Goal: Information Seeking & Learning: Learn about a topic

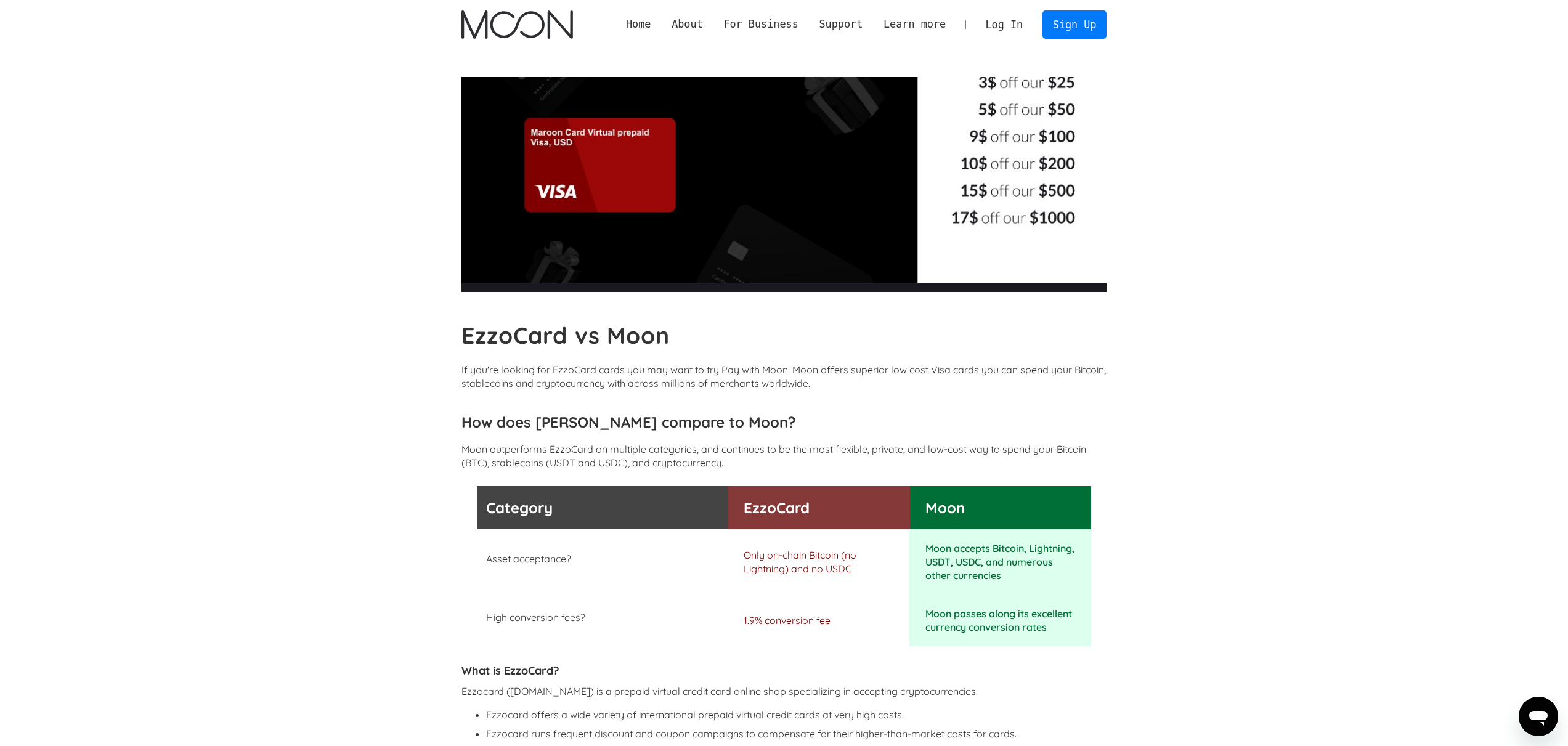
click at [548, 27] on img "home" at bounding box center [517, 24] width 112 height 28
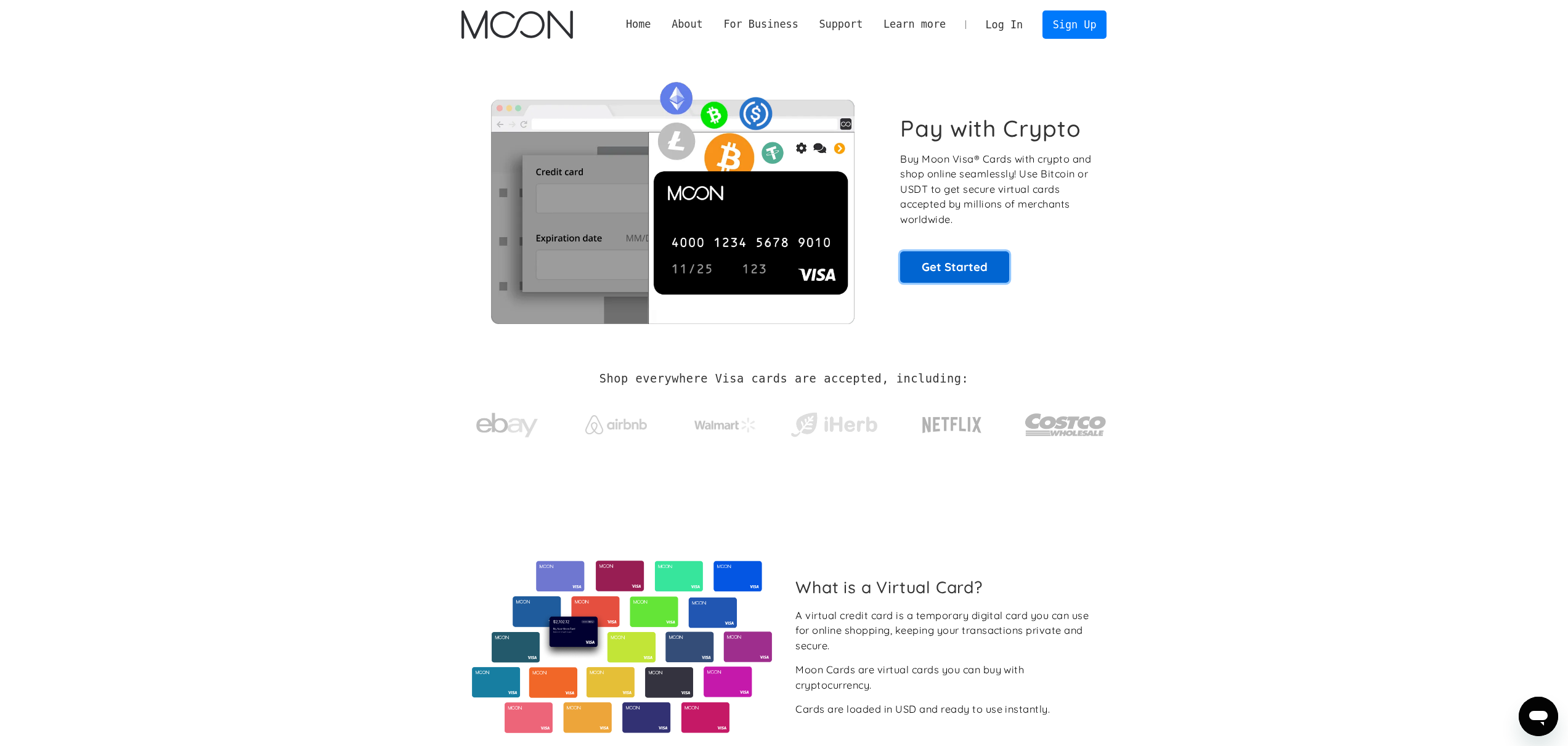
click at [983, 261] on link "Get Started" at bounding box center [955, 266] width 109 height 31
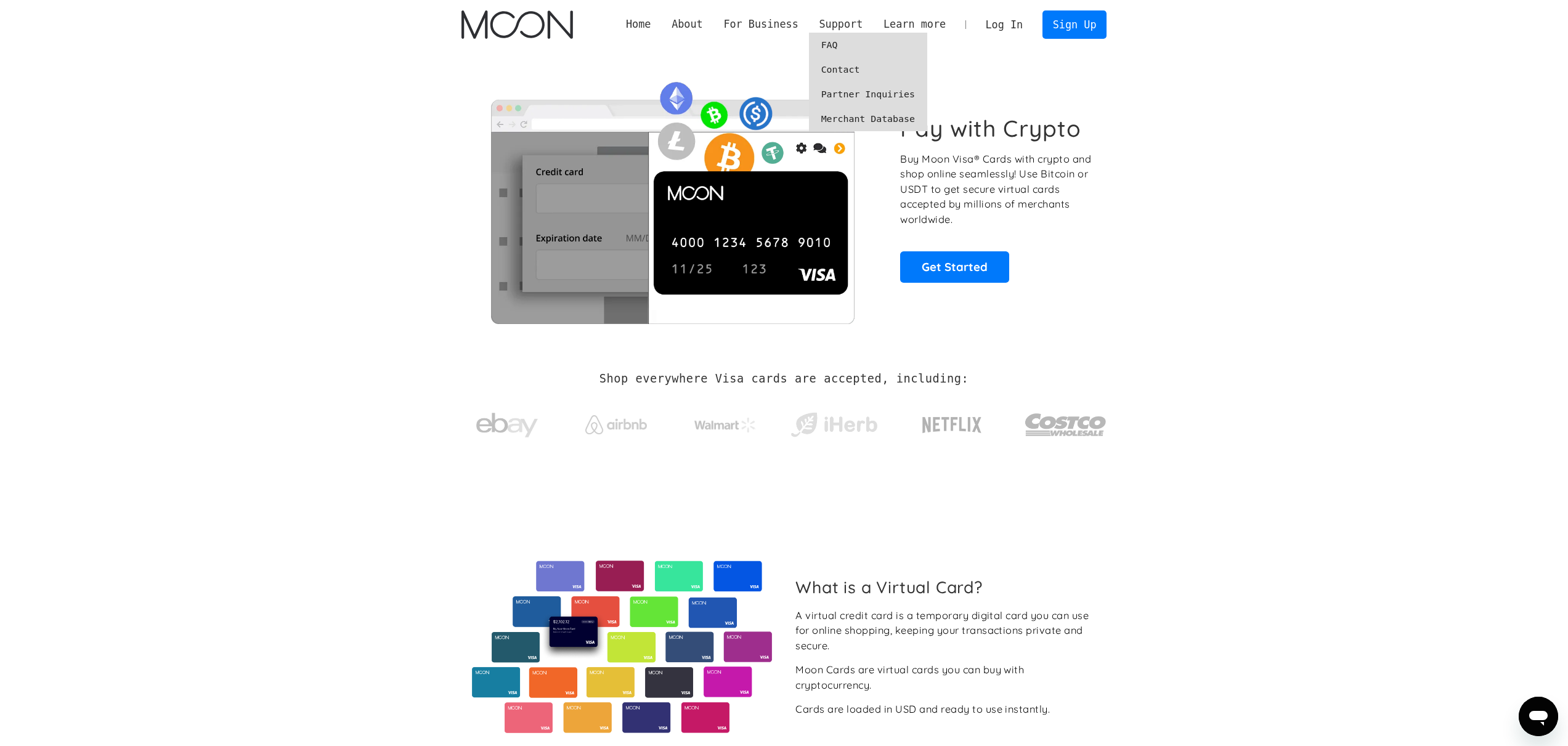
click at [838, 40] on link "FAQ" at bounding box center [868, 45] width 118 height 25
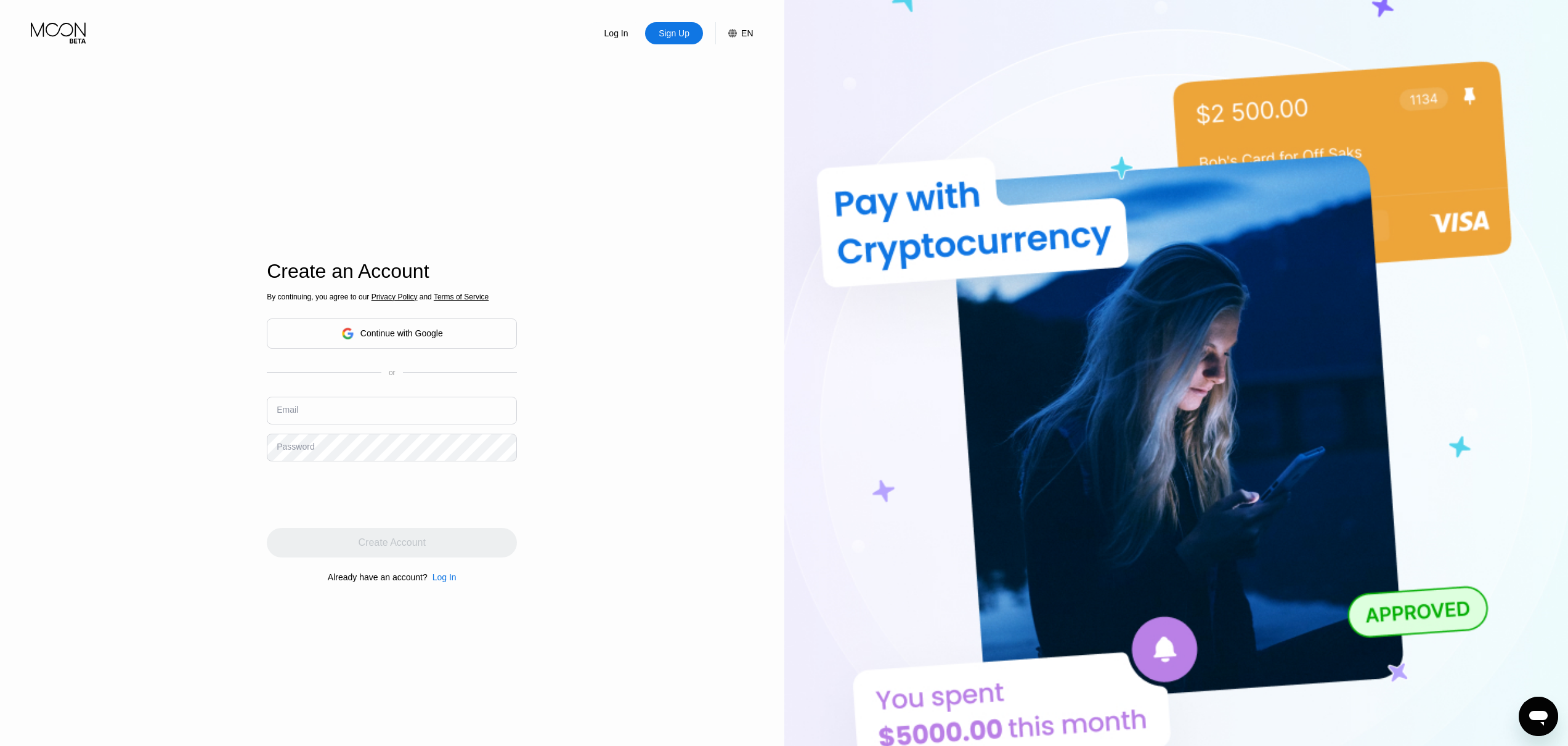
scroll to position [259, 0]
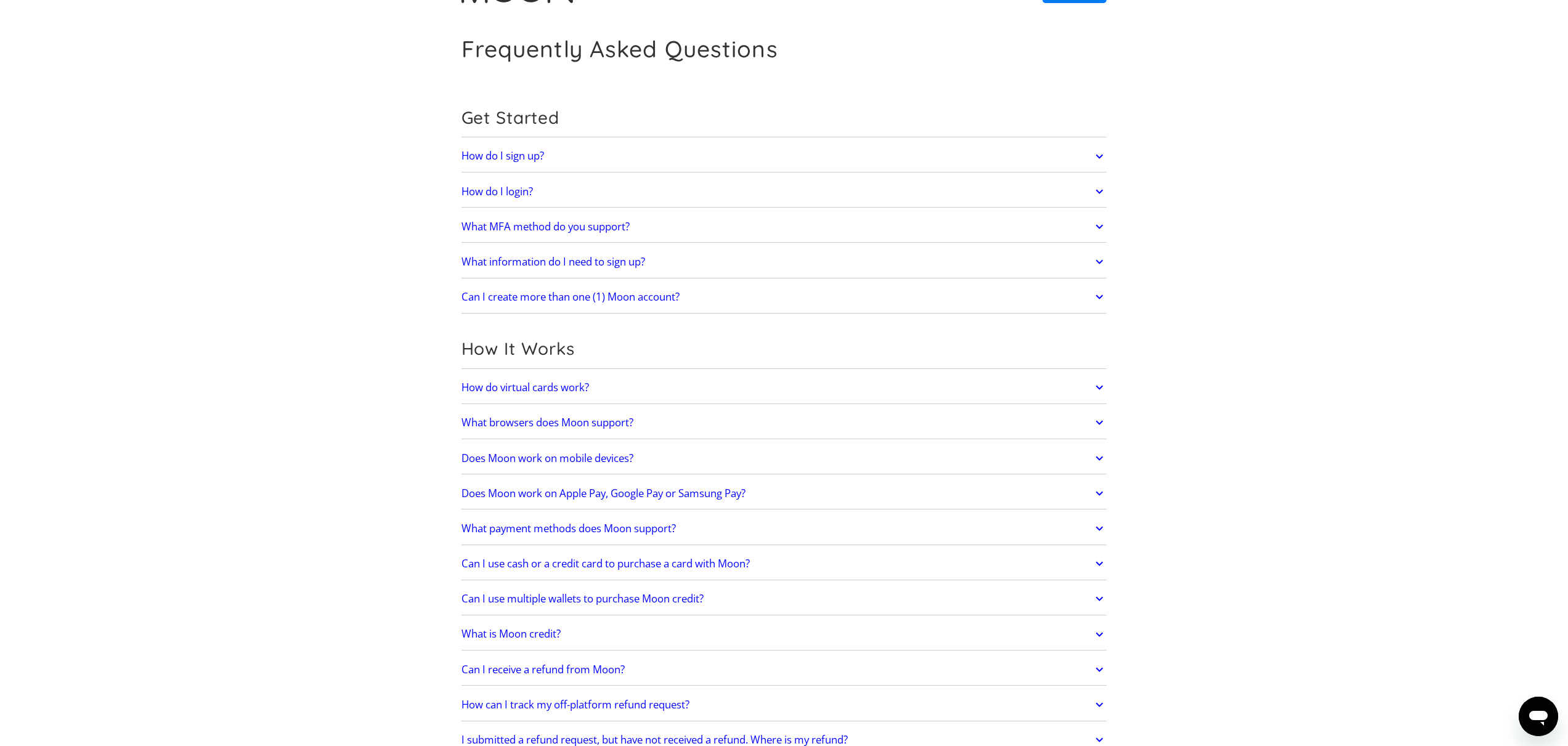
scroll to position [79, 0]
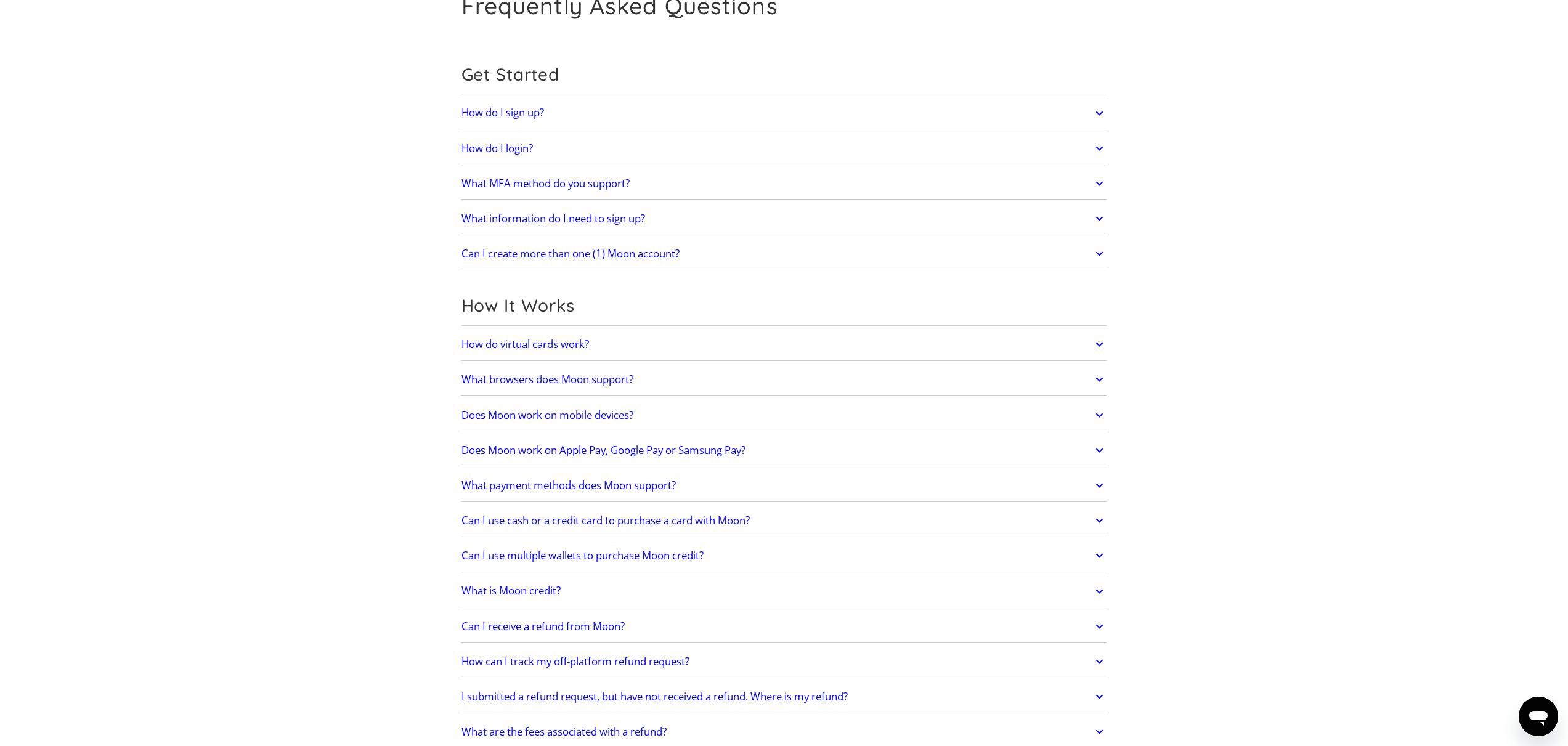
click at [614, 345] on link "How do virtual cards work?" at bounding box center [784, 344] width 646 height 26
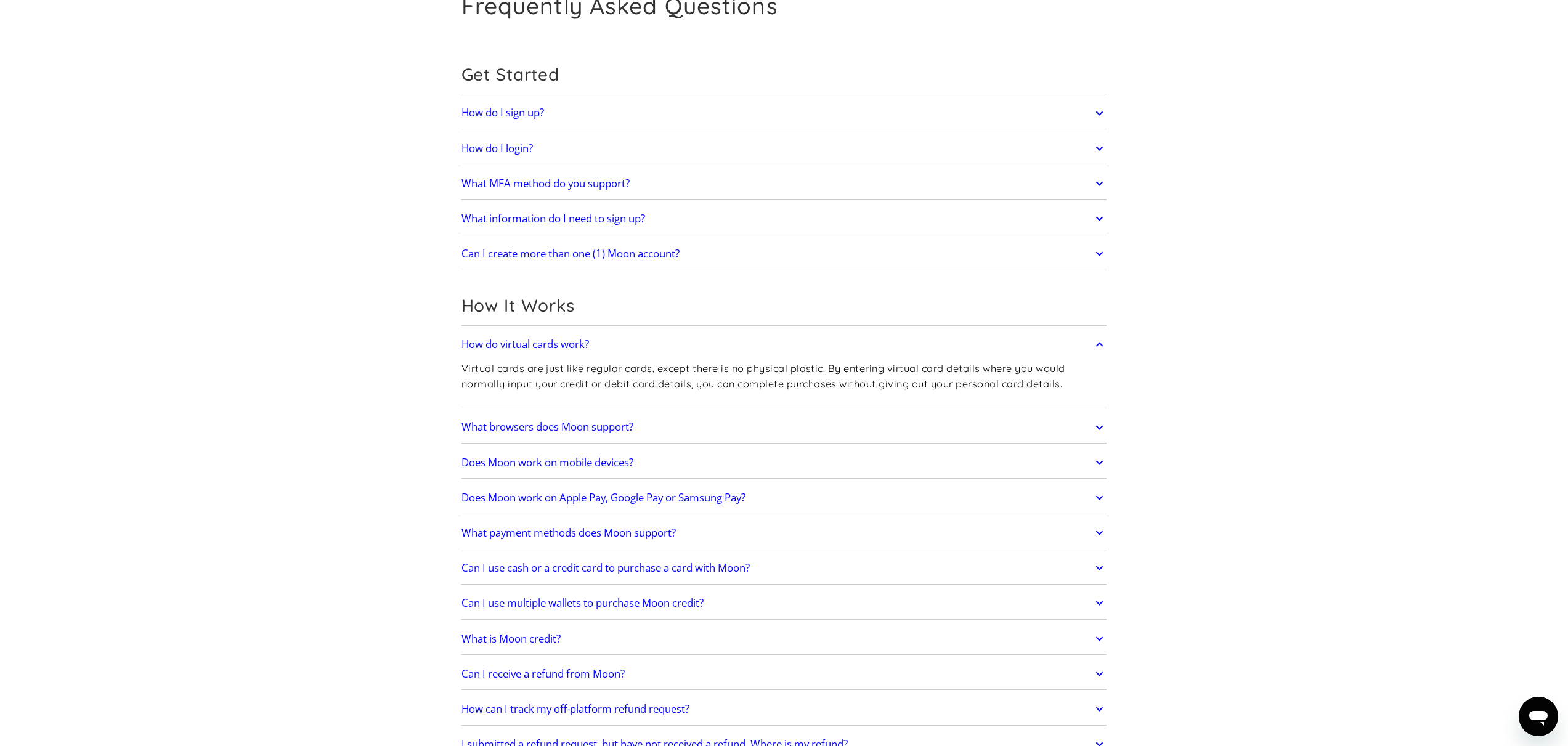
click at [620, 342] on link "How do virtual cards work?" at bounding box center [784, 344] width 646 height 26
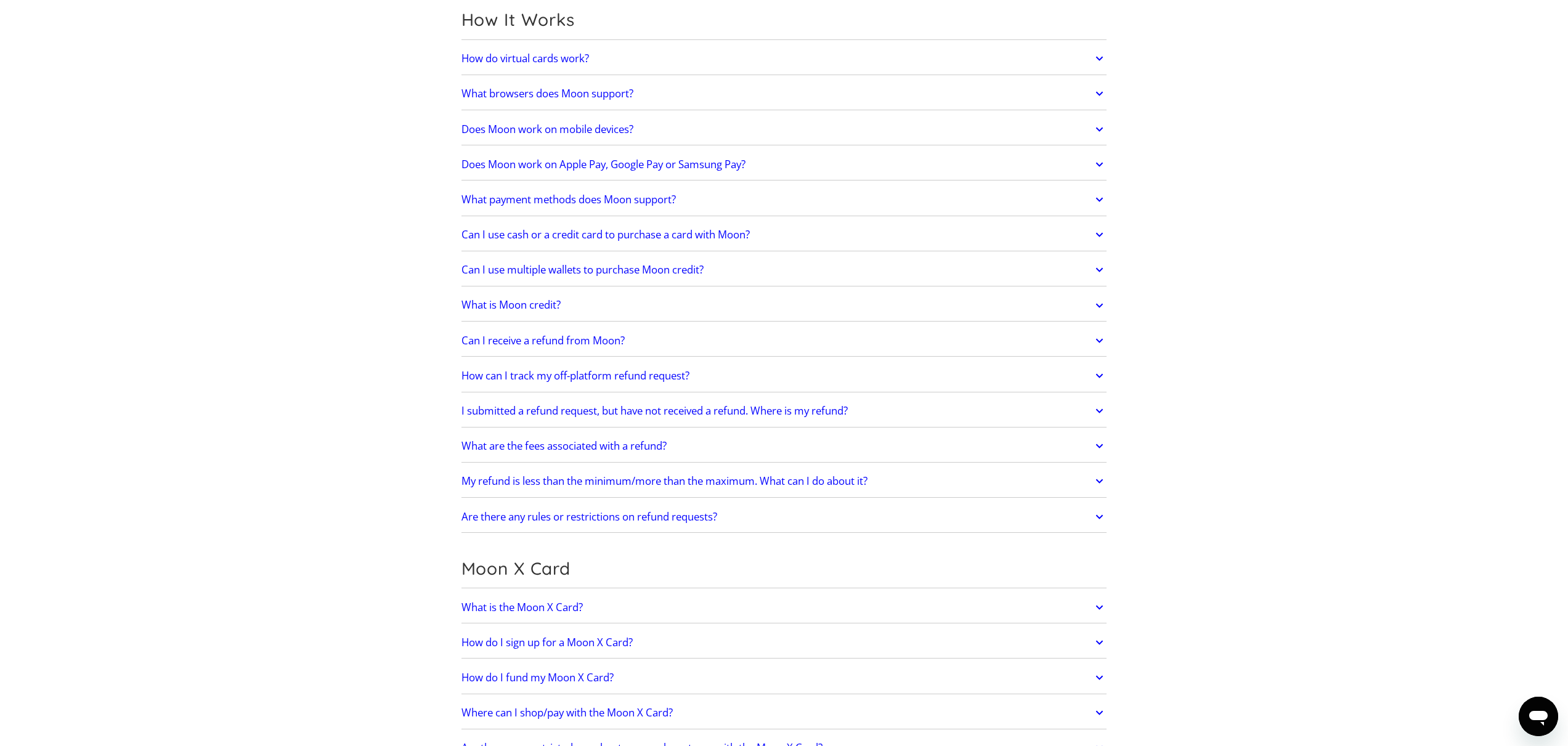
scroll to position [503, 0]
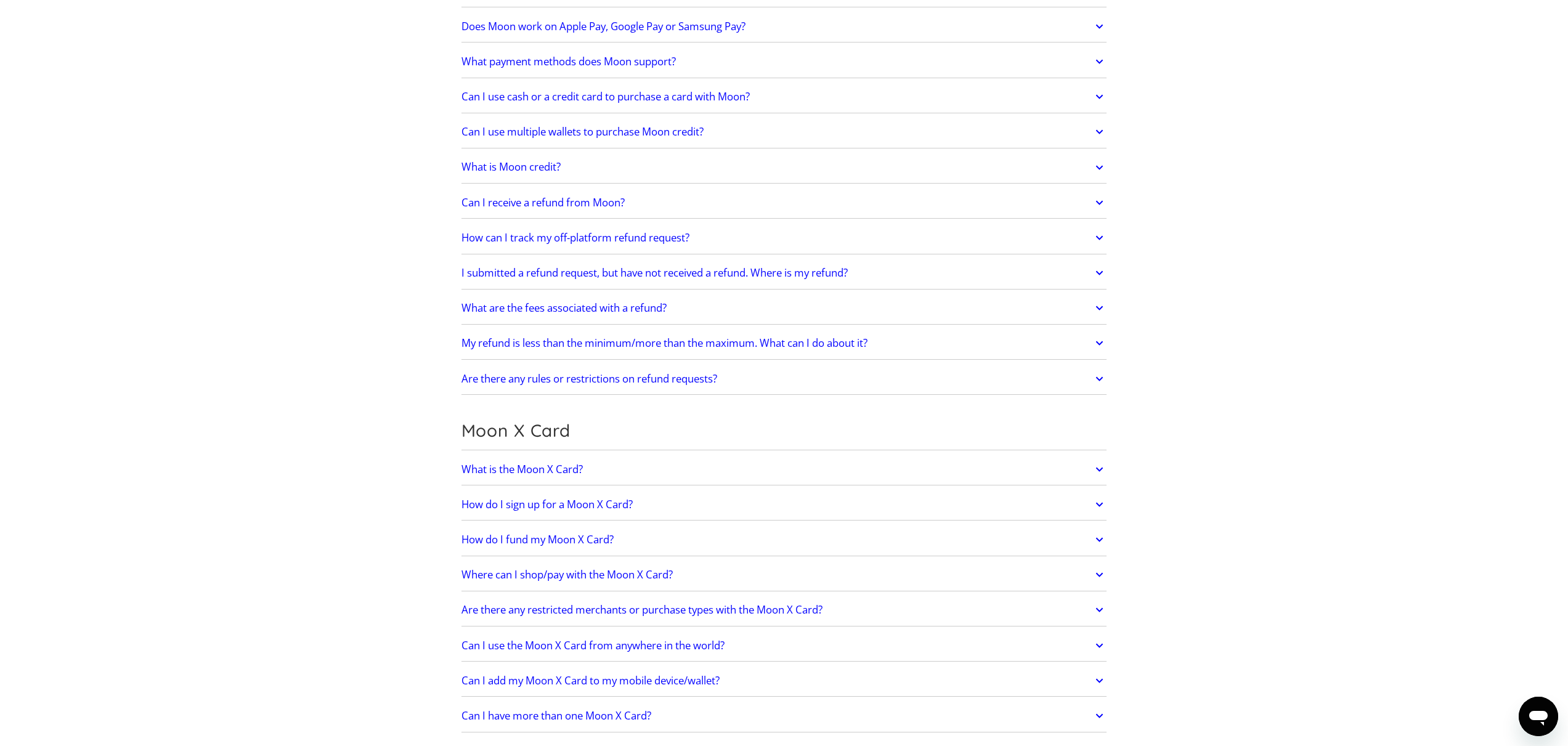
click at [622, 471] on link "What is the Moon X Card?" at bounding box center [784, 470] width 646 height 26
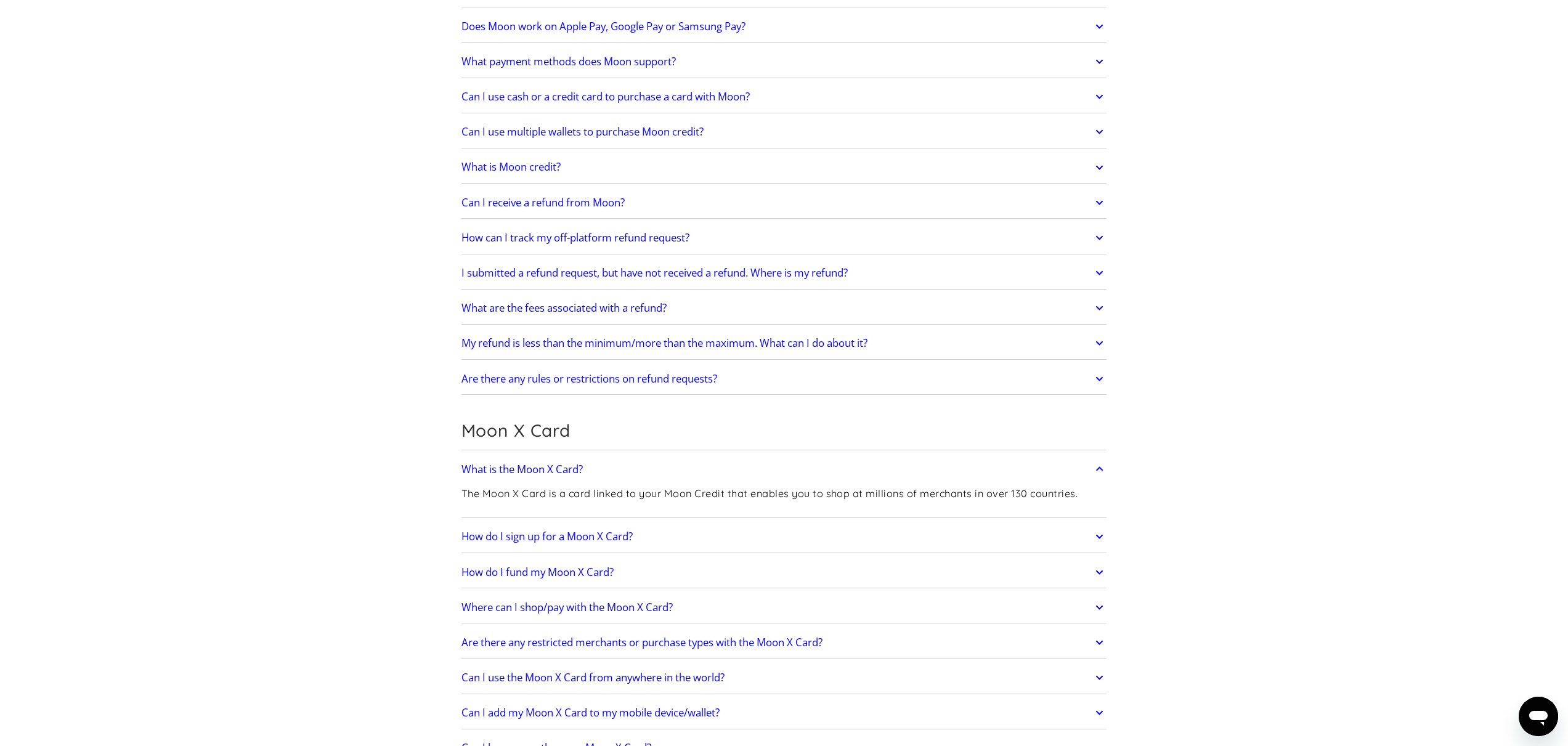
click at [622, 466] on link "What is the Moon X Card?" at bounding box center [784, 470] width 646 height 26
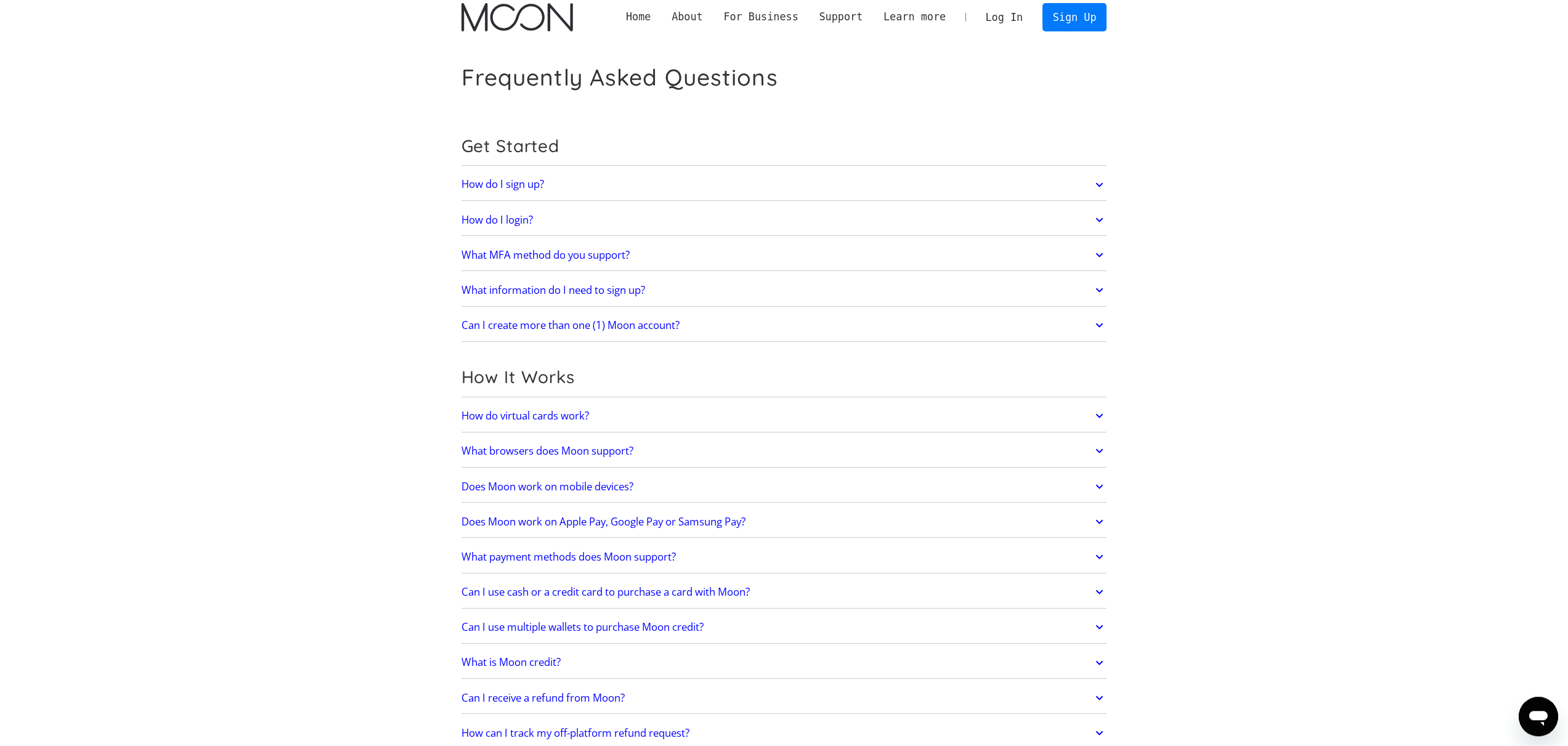
scroll to position [0, 0]
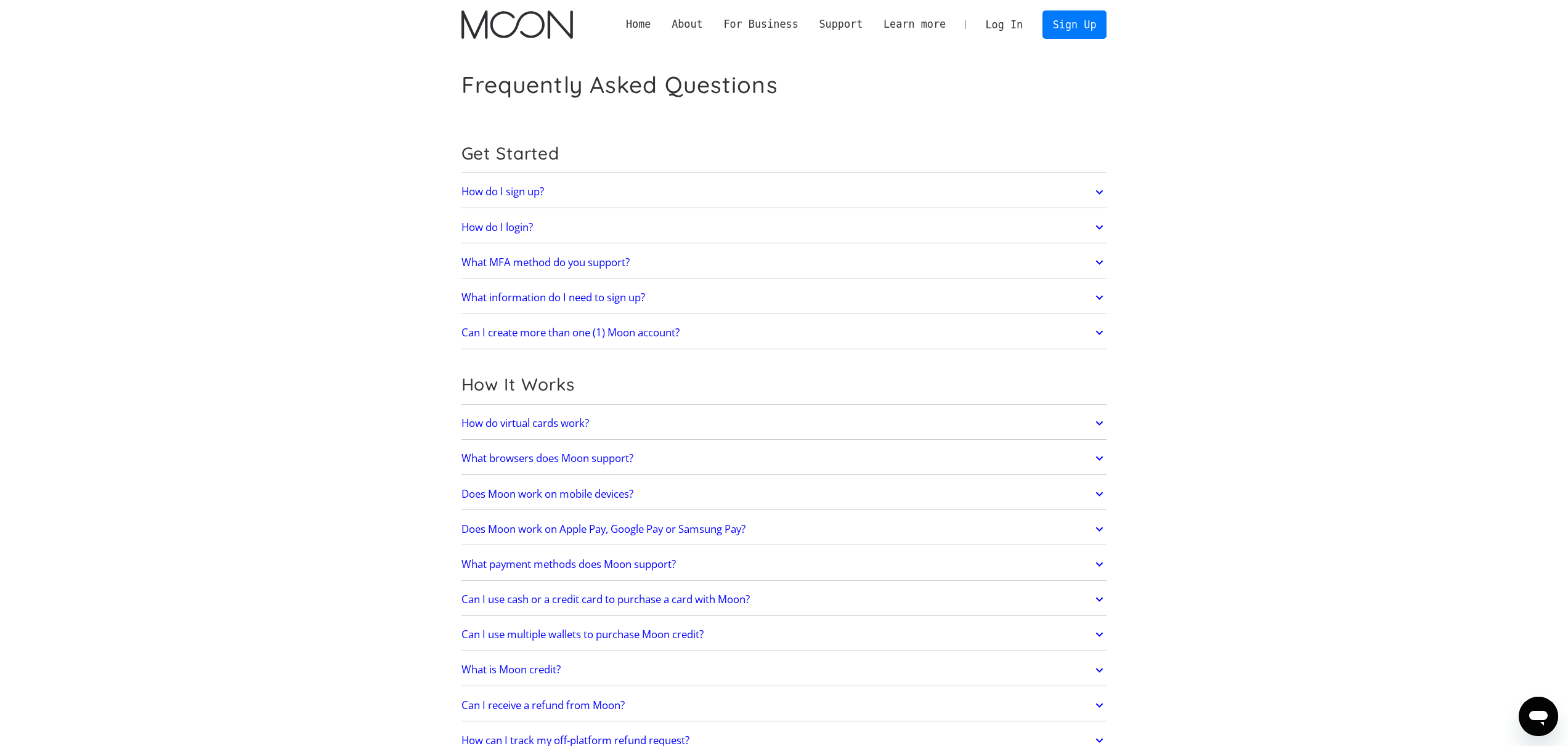
click at [542, 292] on h2 "What information do I need to sign up?" at bounding box center [553, 297] width 183 height 12
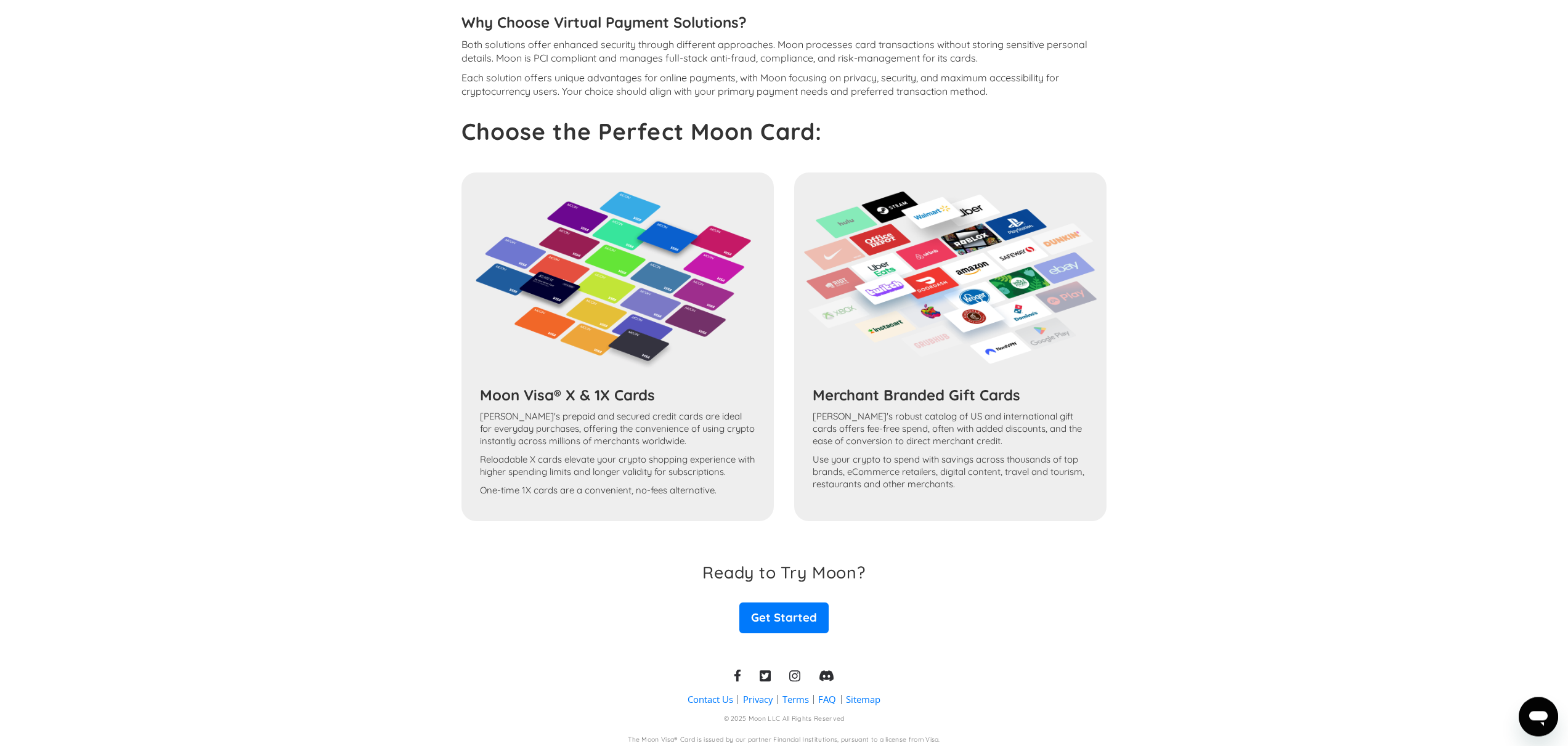
scroll to position [1894, 0]
